Goal: Transaction & Acquisition: Download file/media

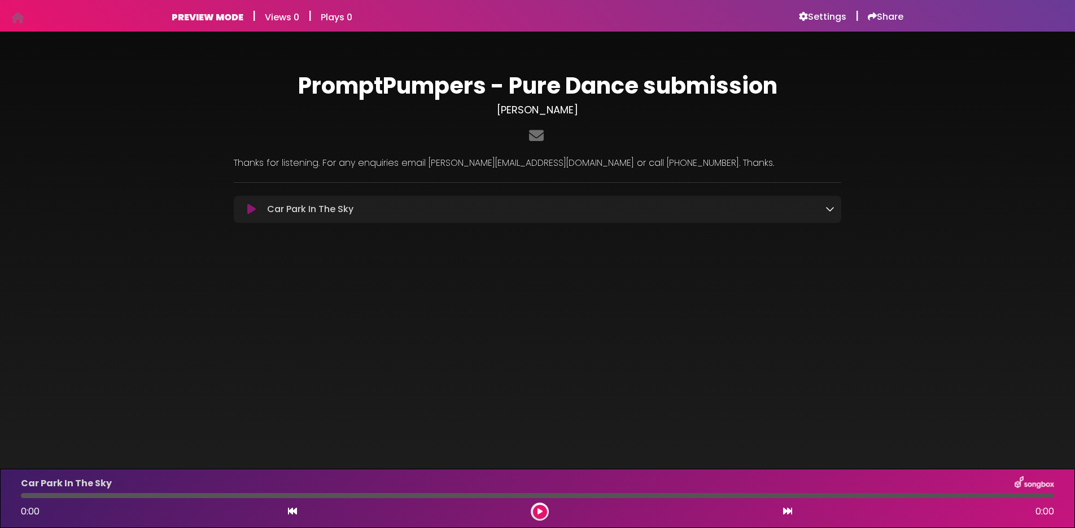
click at [255, 205] on icon at bounding box center [251, 209] width 8 height 11
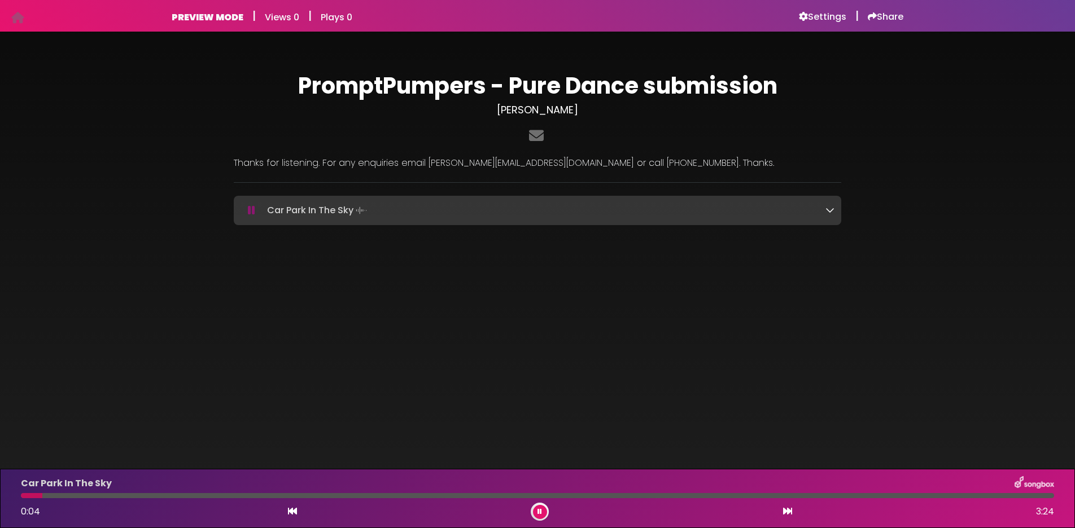
click at [631, 494] on div at bounding box center [537, 495] width 1033 height 5
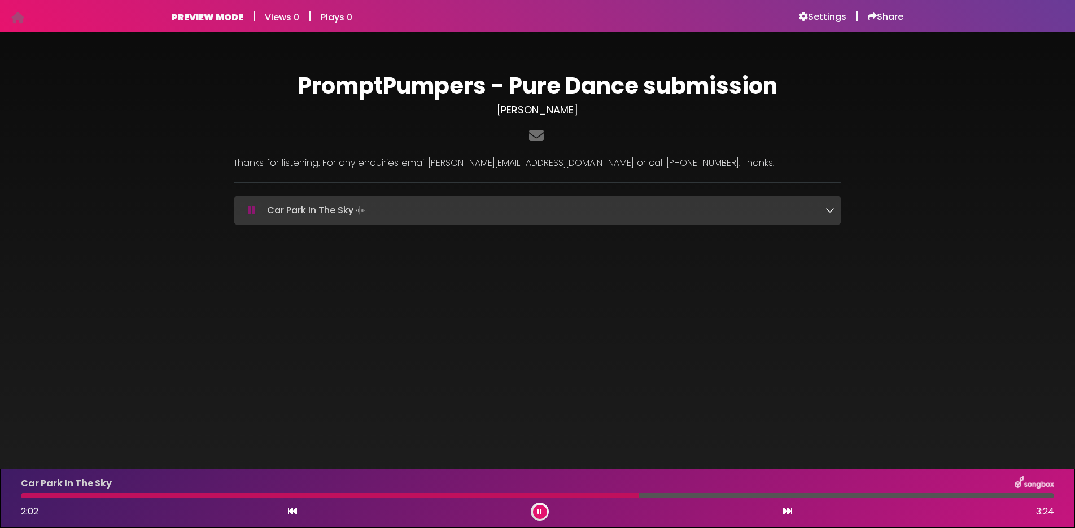
click at [850, 496] on div at bounding box center [537, 495] width 1033 height 5
click at [813, 15] on h6 "Settings" at bounding box center [822, 16] width 47 height 11
click at [1001, 496] on div at bounding box center [537, 495] width 1033 height 5
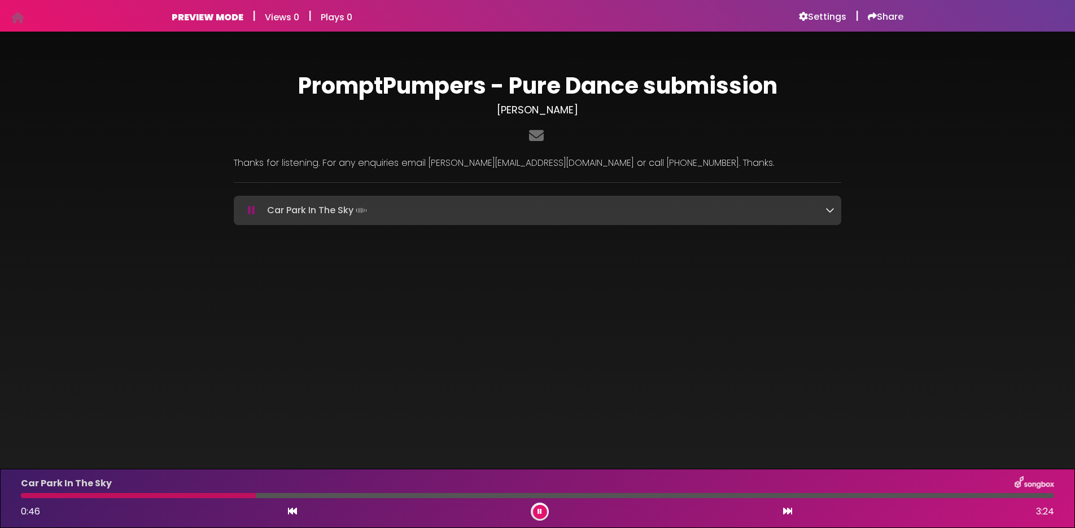
click at [256, 497] on div at bounding box center [537, 495] width 1033 height 5
click at [618, 497] on div at bounding box center [537, 495] width 1033 height 5
click at [876, 497] on div at bounding box center [537, 495] width 1033 height 5
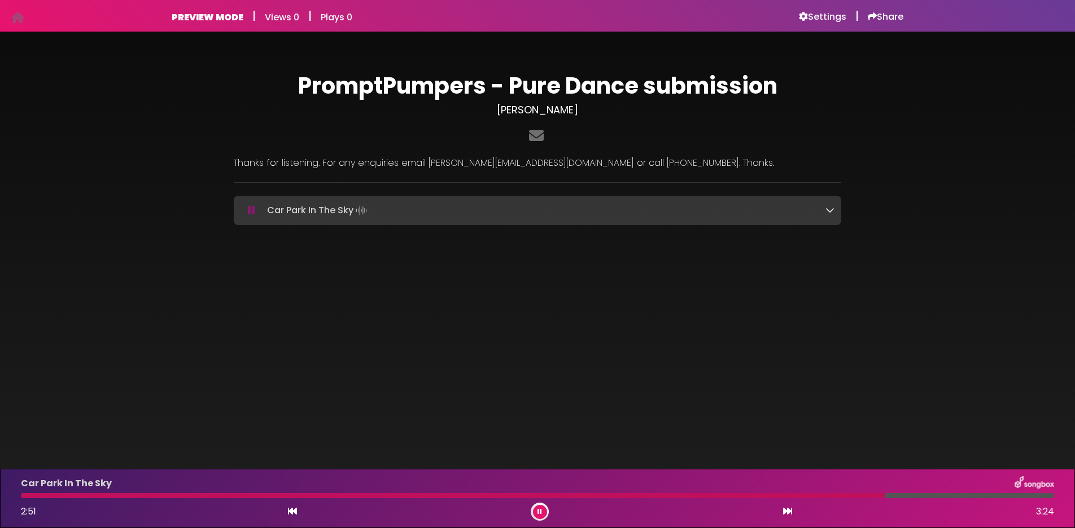
click at [733, 211] on div "Car Park In The Sky Loading Track..." at bounding box center [549, 211] width 572 height 16
click at [830, 211] on icon at bounding box center [829, 209] width 9 height 9
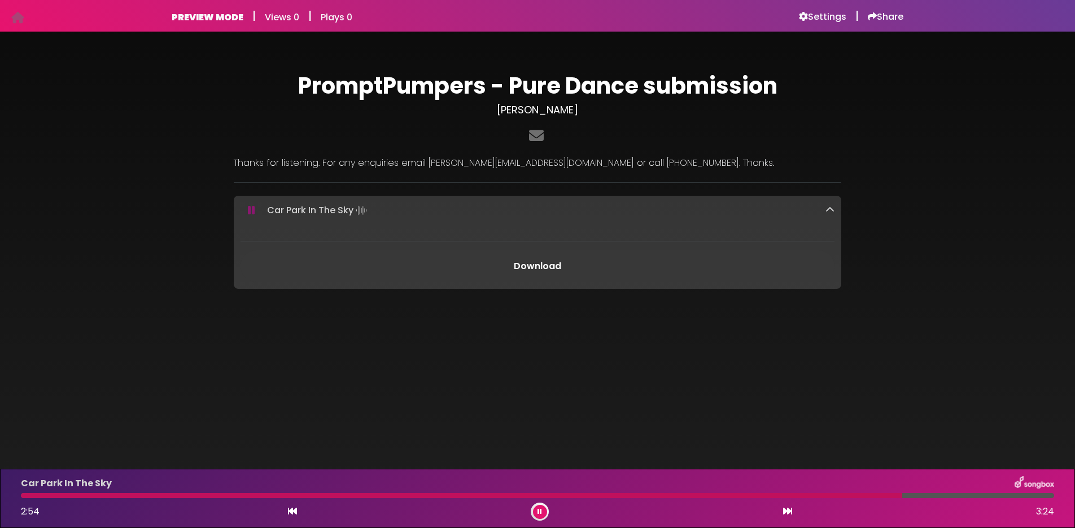
click at [515, 265] on link "Download" at bounding box center [537, 267] width 594 height 32
click at [290, 511] on icon at bounding box center [292, 511] width 9 height 9
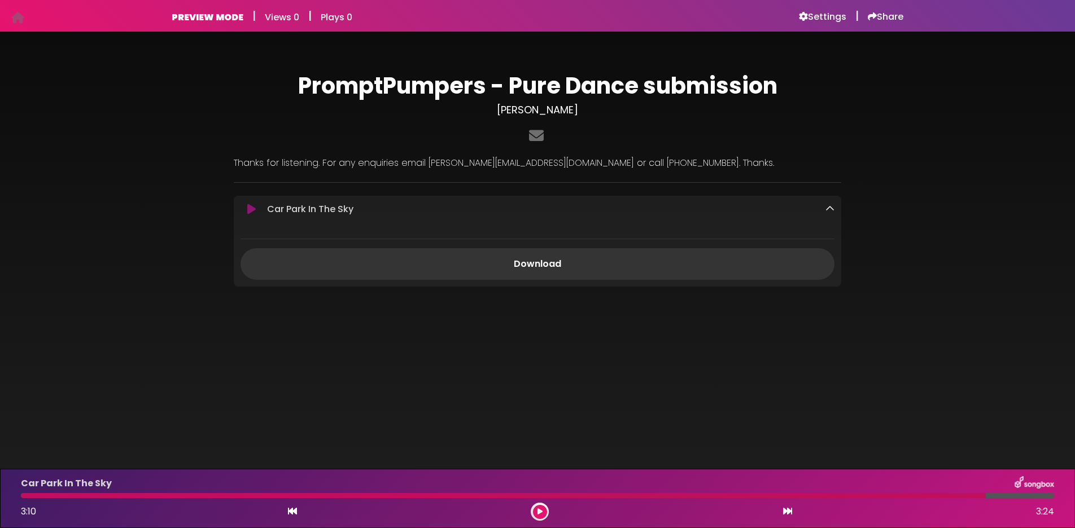
click at [540, 512] on icon at bounding box center [539, 512] width 5 height 7
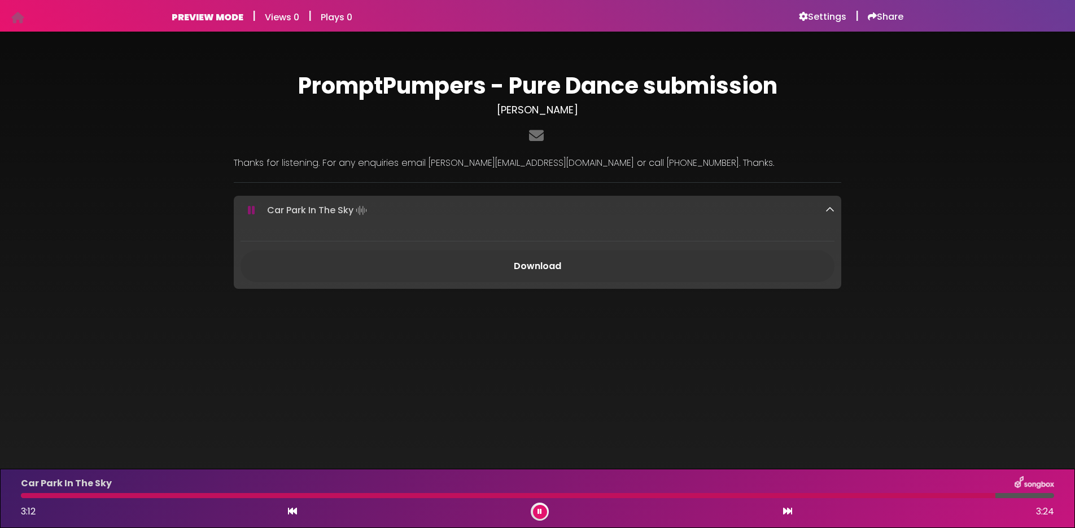
click at [294, 513] on icon at bounding box center [292, 511] width 9 height 9
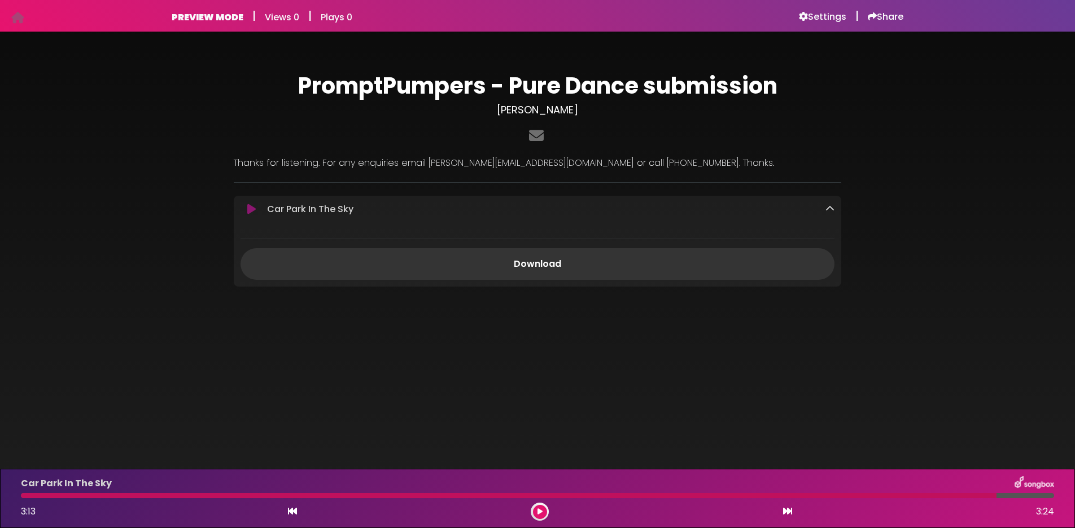
click at [27, 497] on div at bounding box center [509, 495] width 976 height 5
click at [29, 497] on div at bounding box center [509, 495] width 976 height 5
click at [537, 510] on icon at bounding box center [539, 512] width 5 height 7
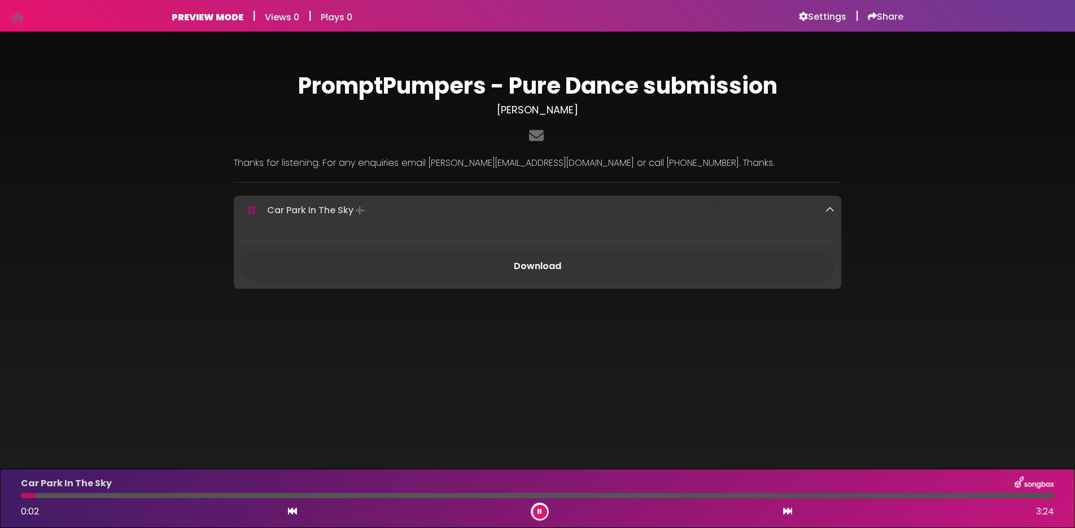
drag, startPoint x: 537, startPoint y: 510, endPoint x: 710, endPoint y: 527, distance: 173.6
click at [537, 510] on button at bounding box center [540, 512] width 14 height 14
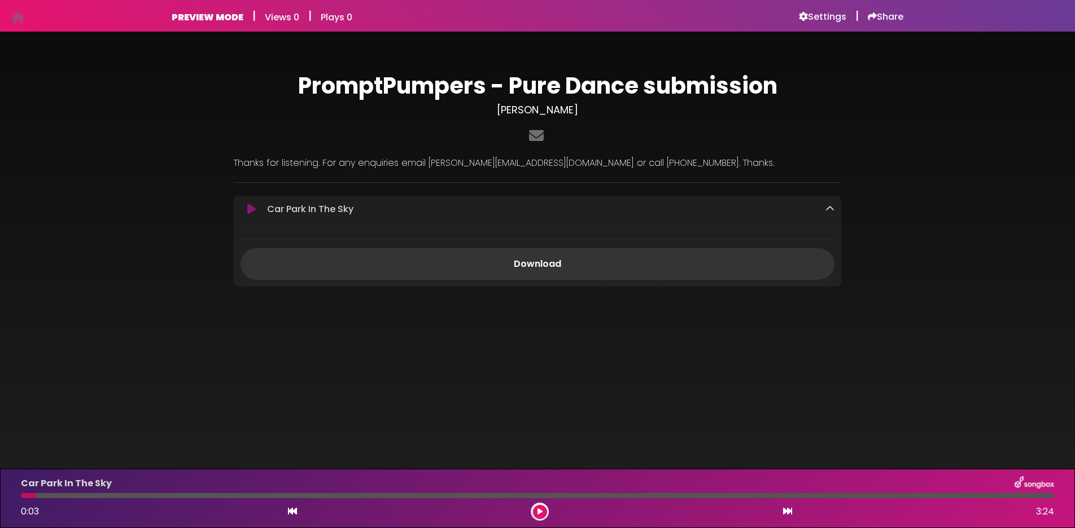
click at [539, 513] on icon at bounding box center [539, 512] width 5 height 7
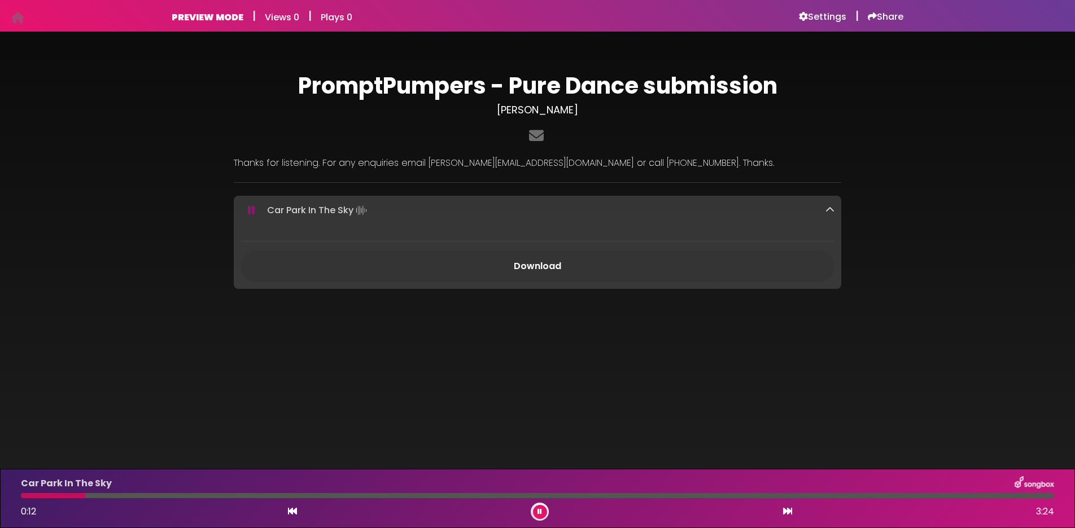
drag, startPoint x: 539, startPoint y: 513, endPoint x: 558, endPoint y: 498, distance: 24.6
click at [539, 512] on icon at bounding box center [539, 512] width 5 height 7
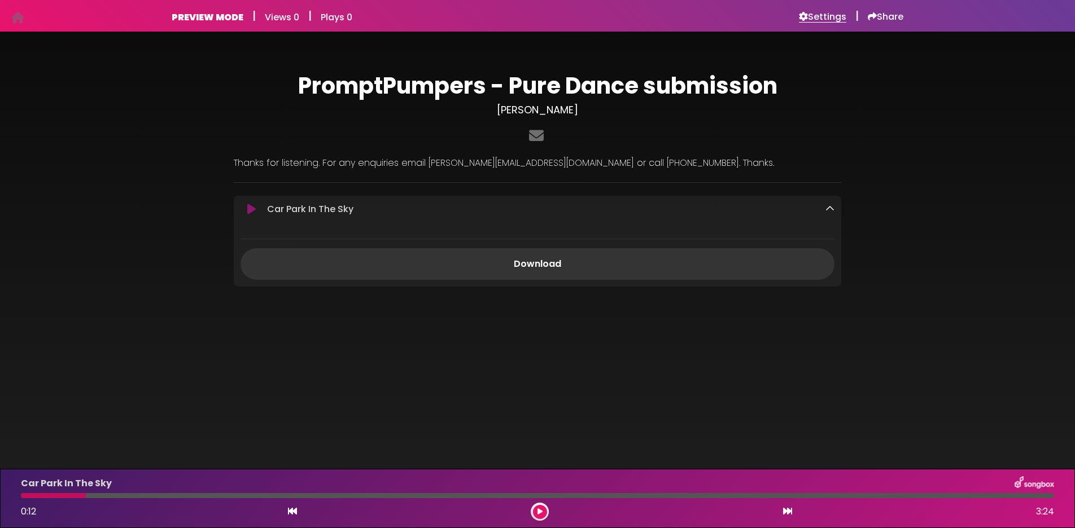
click at [825, 19] on h6 "Settings" at bounding box center [822, 16] width 47 height 11
